Goal: Task Accomplishment & Management: Use online tool/utility

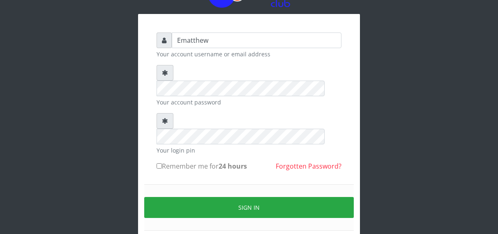
scroll to position [42, 0]
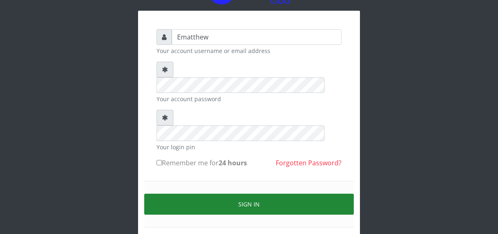
click at [310, 194] on button "Sign in" at bounding box center [249, 204] width 210 height 21
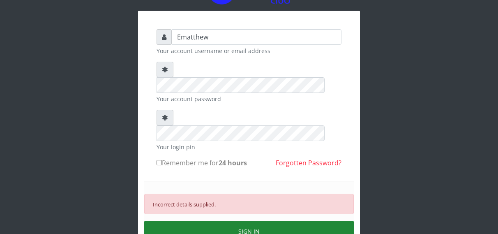
click at [250, 221] on button "SIGN IN" at bounding box center [249, 231] width 210 height 21
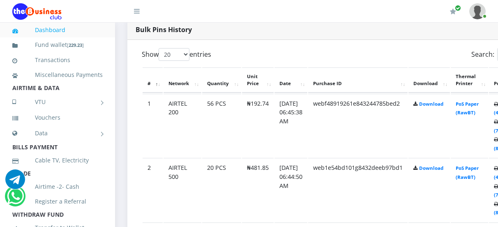
scroll to position [427, 0]
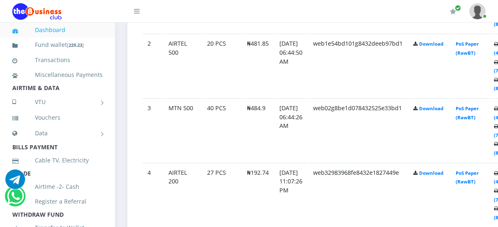
scroll to position [360, 0]
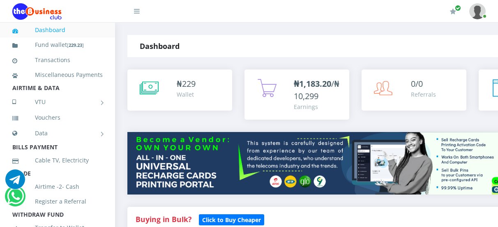
scroll to position [572, 0]
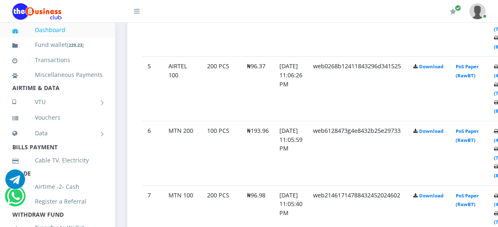
scroll to position [714, 0]
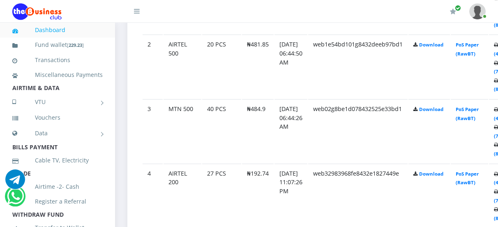
scroll to position [571, 0]
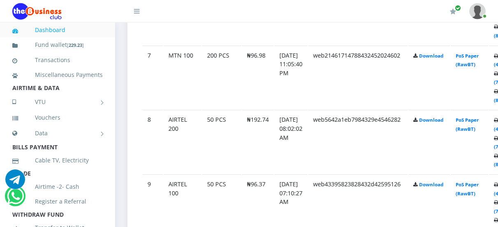
scroll to position [876, 0]
